Goal: Task Accomplishment & Management: Manage account settings

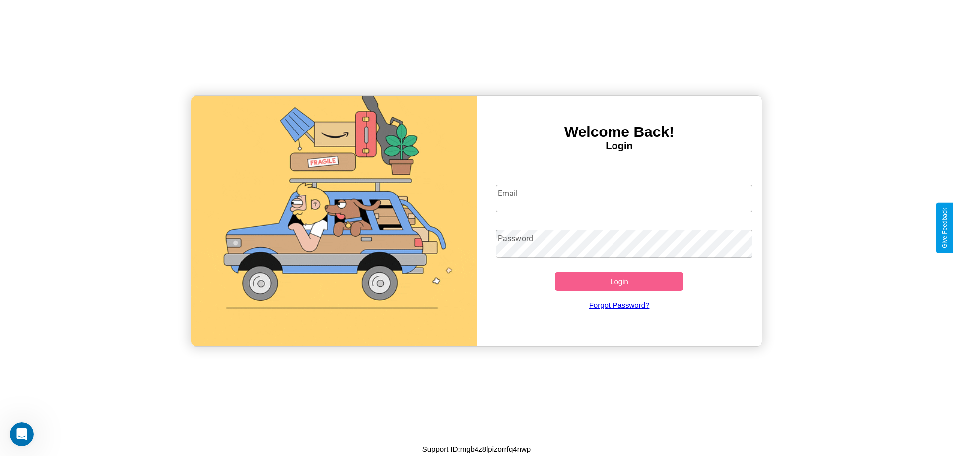
click at [624, 198] on input "Email" at bounding box center [624, 199] width 257 height 28
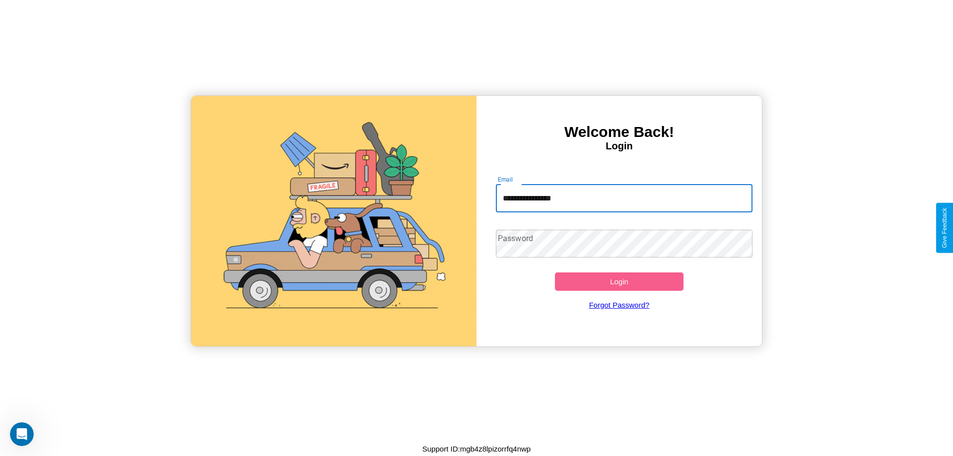
type input "**********"
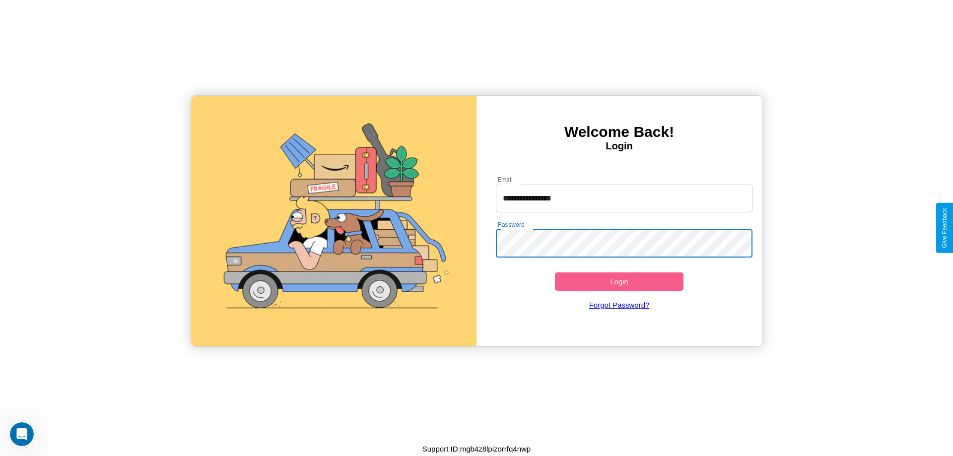
click at [619, 281] on button "Login" at bounding box center [619, 281] width 128 height 18
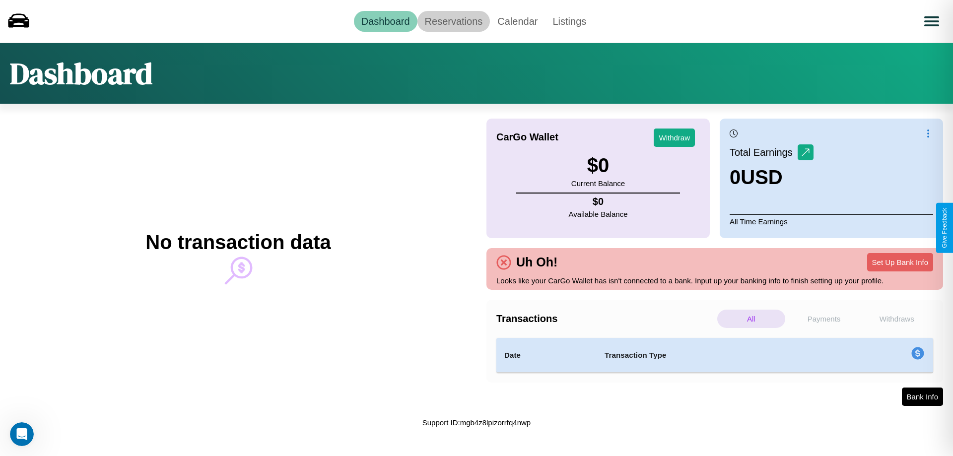
click at [453, 21] on link "Reservations" at bounding box center [453, 21] width 73 height 21
